Goal: Information Seeking & Learning: Learn about a topic

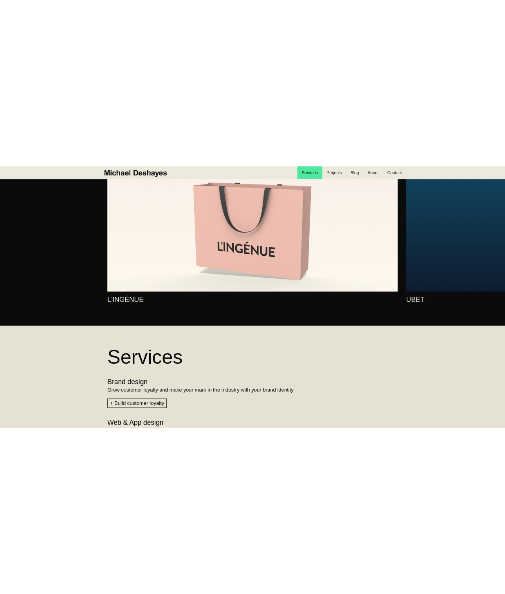
scroll to position [566, 0]
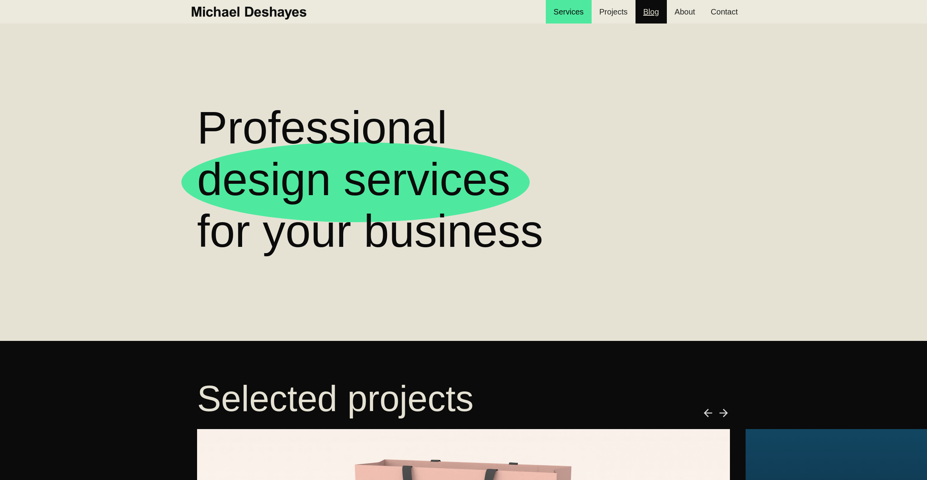
click at [649, 11] on link "Blog" at bounding box center [650, 12] width 31 height 24
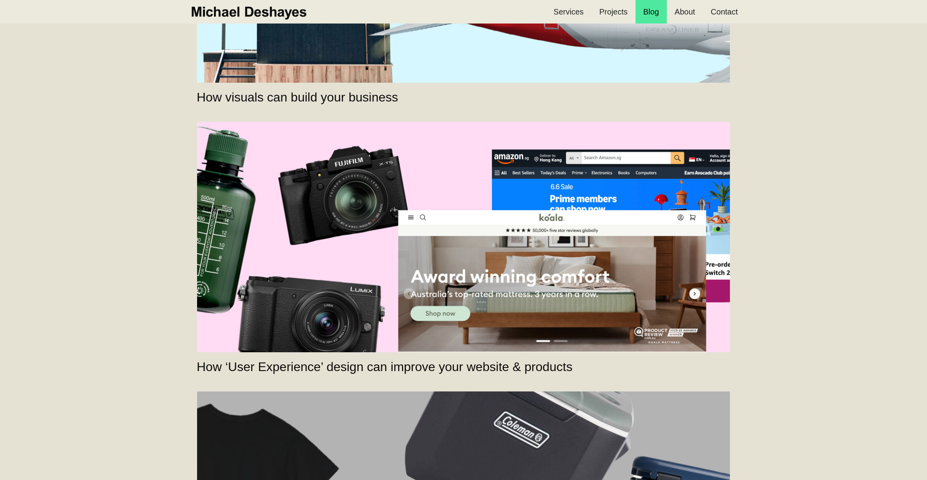
scroll to position [192, 0]
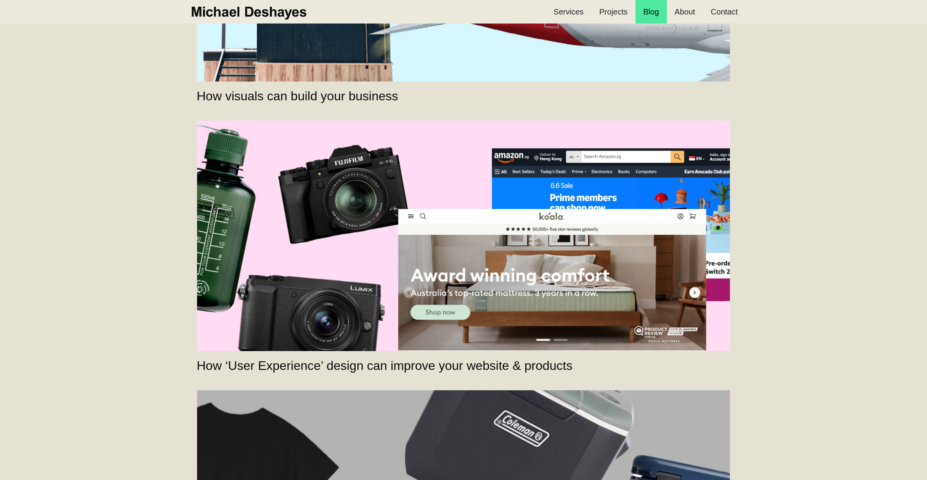
click at [417, 174] on link "How ‘User Experience’ design can improve your website & products" at bounding box center [463, 236] width 533 height 230
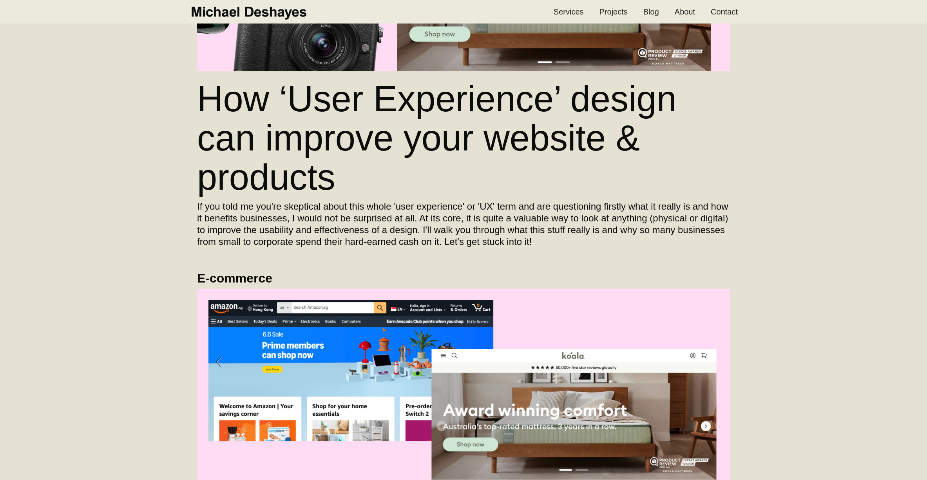
scroll to position [143, 0]
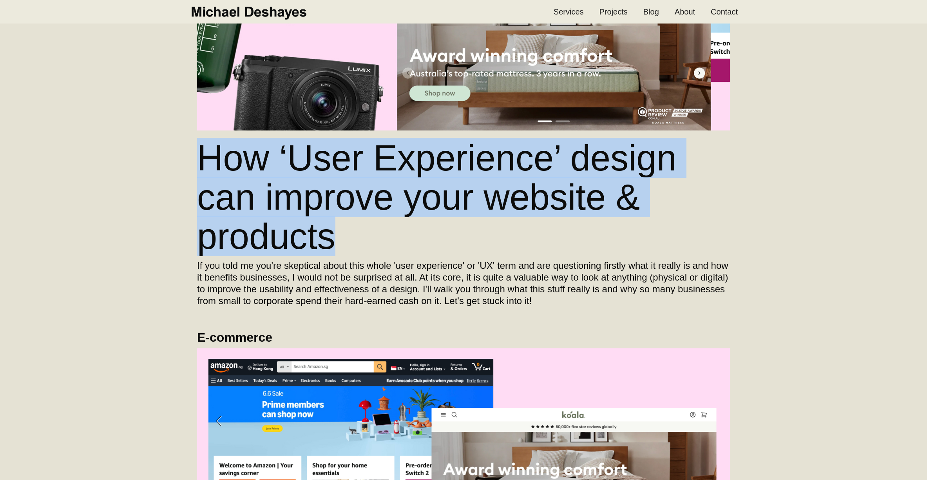
drag, startPoint x: 316, startPoint y: 217, endPoint x: 186, endPoint y: 166, distance: 139.8
copy h2 "How ‘User Experience’ design can improve your website & products"
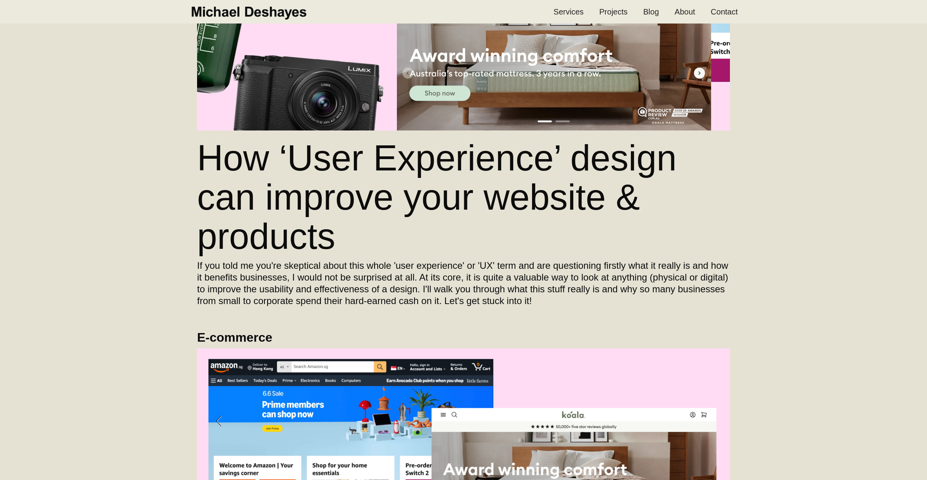
click at [335, 228] on h2 "How ‘User Experience’ design can improve your website & products" at bounding box center [463, 197] width 533 height 118
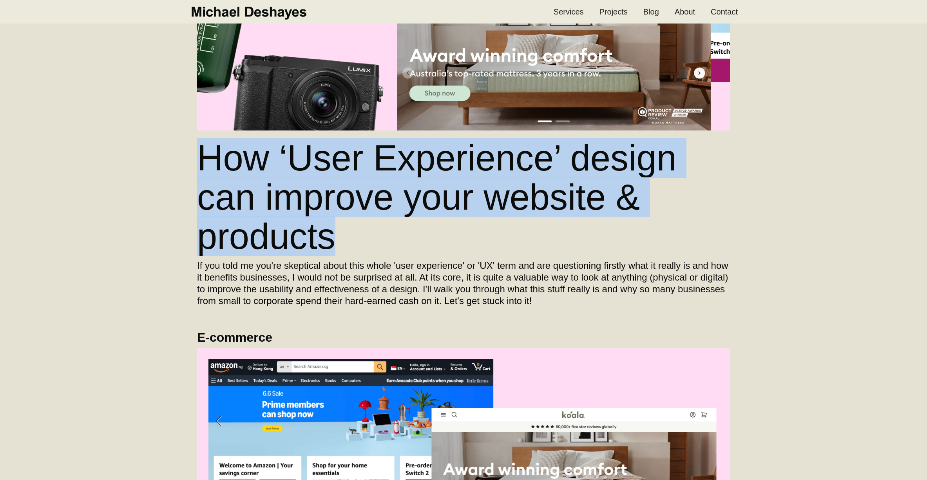
drag, startPoint x: 371, startPoint y: 241, endPoint x: 197, endPoint y: 155, distance: 194.3
click at [197, 155] on h2 "How ‘User Experience’ design can improve your website & products" at bounding box center [463, 197] width 533 height 118
copy h2 "How ‘User Experience’ design can improve your website & products"
